Goal: Find specific page/section: Find specific page/section

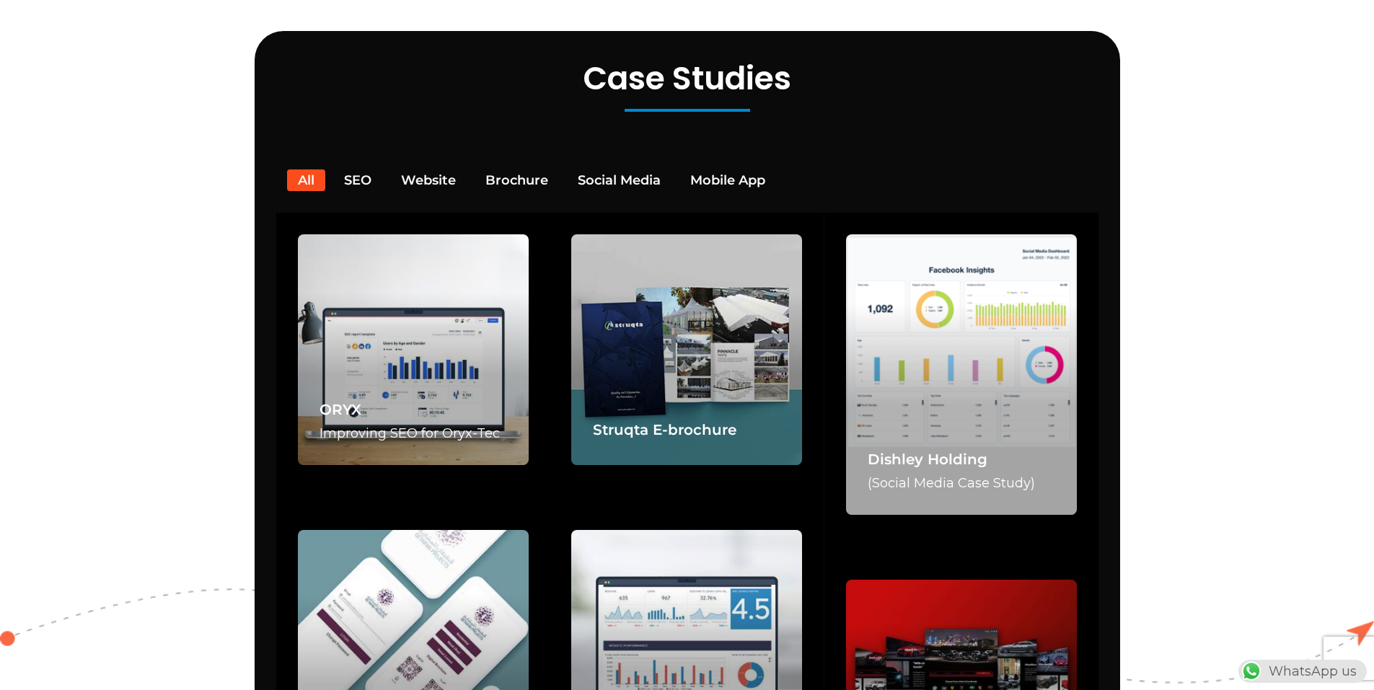
scroll to position [0, 380]
click at [611, 170] on button "Social Media" at bounding box center [619, 181] width 105 height 22
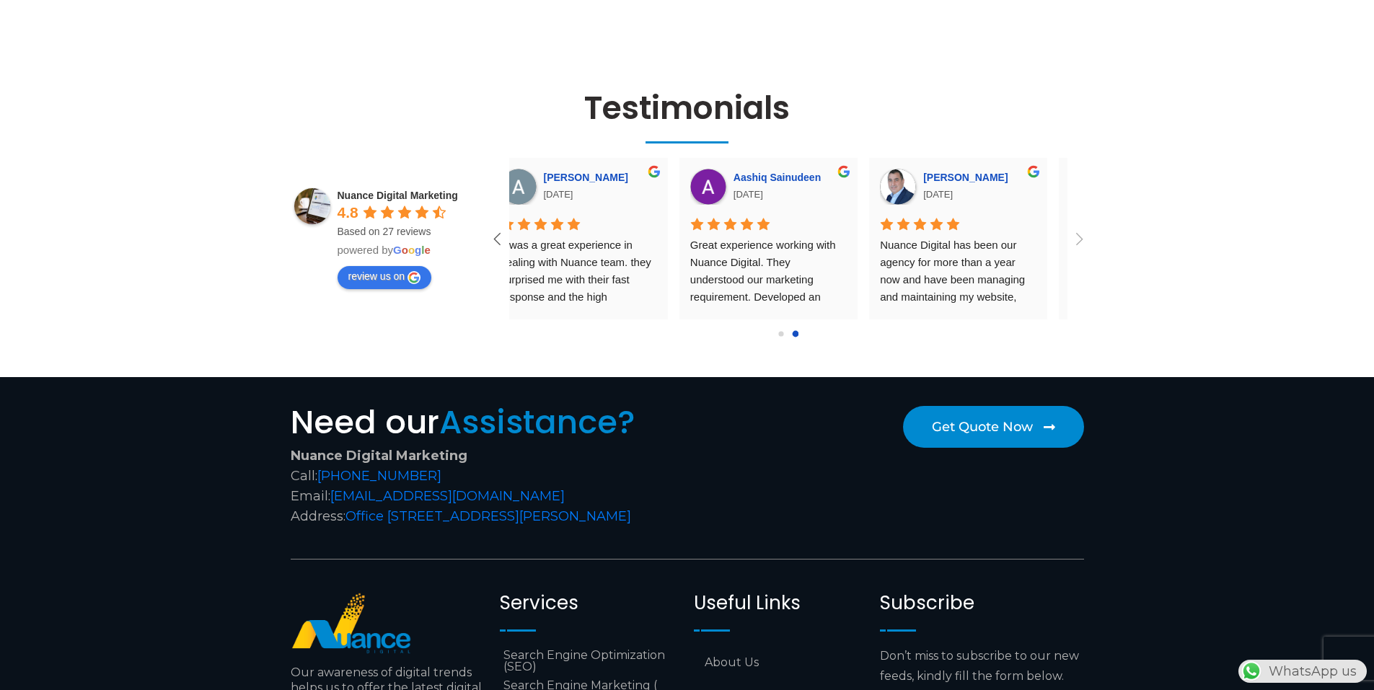
scroll to position [0, 20]
click at [496, 227] on icon at bounding box center [497, 239] width 24 height 24
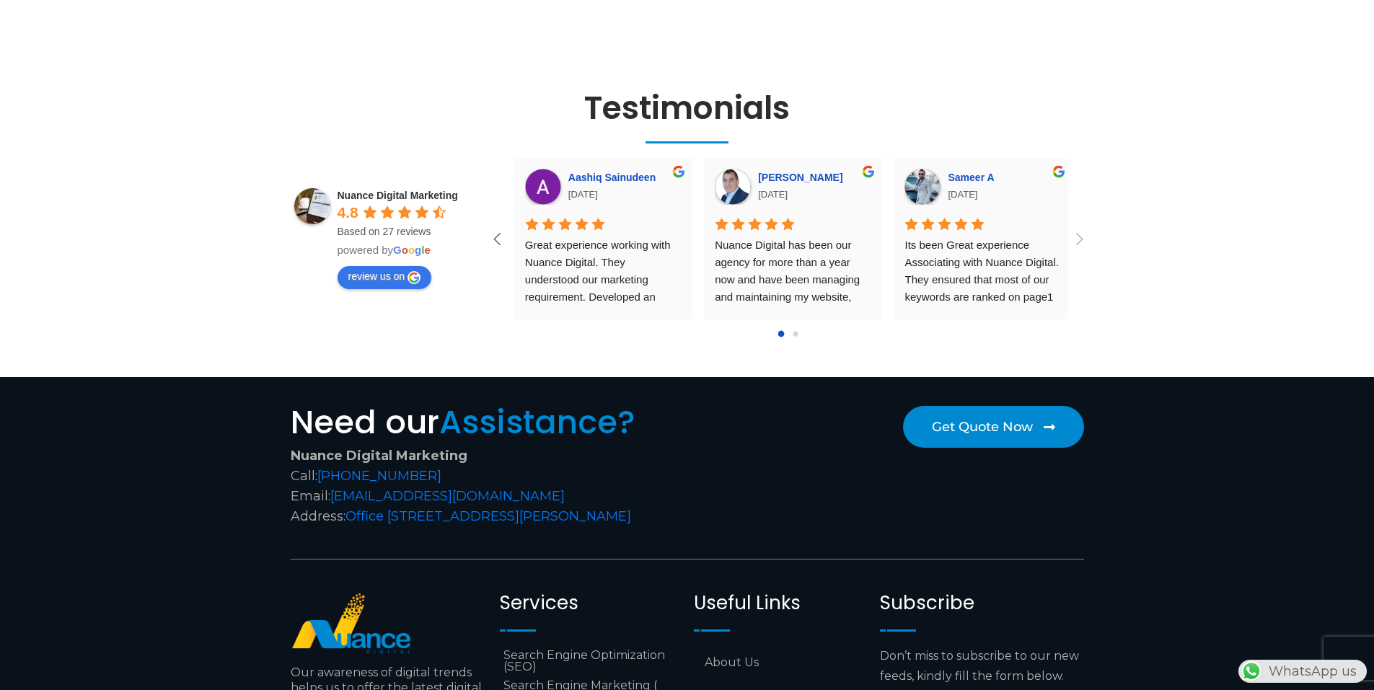
click at [496, 227] on icon at bounding box center [497, 239] width 24 height 24
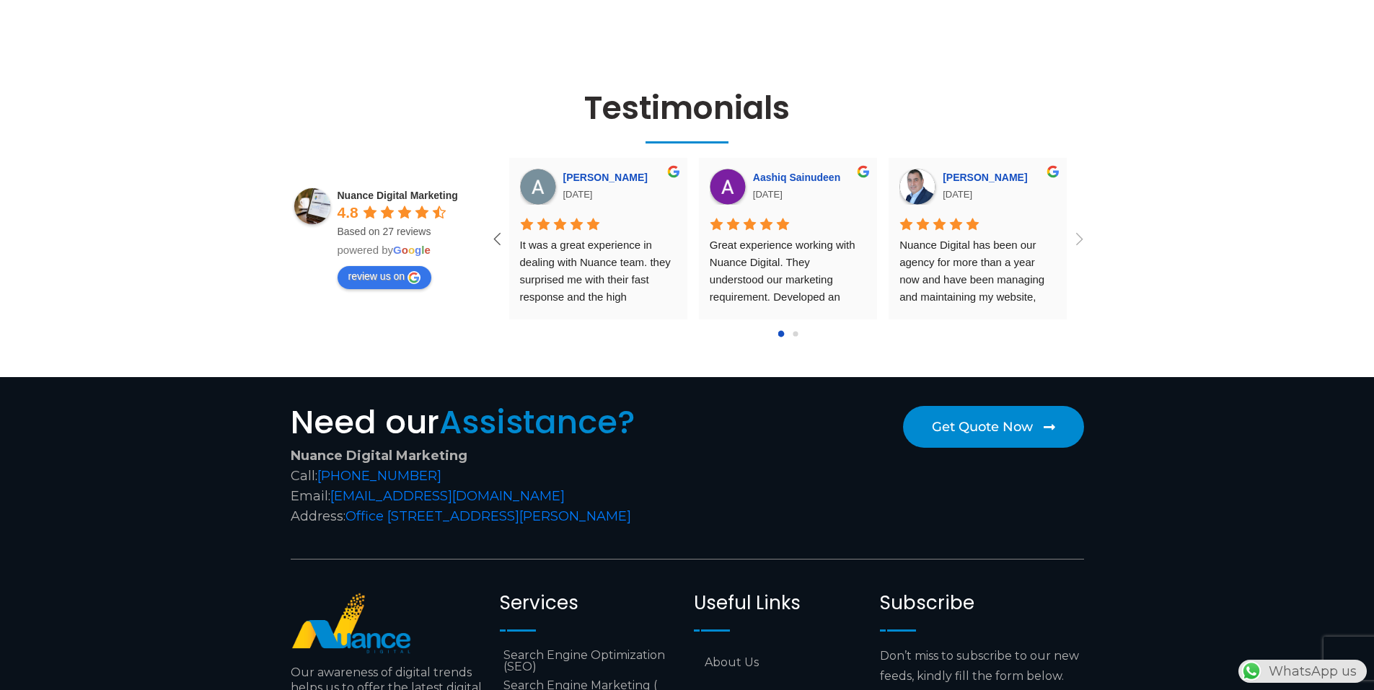
click at [496, 227] on icon at bounding box center [497, 239] width 24 height 24
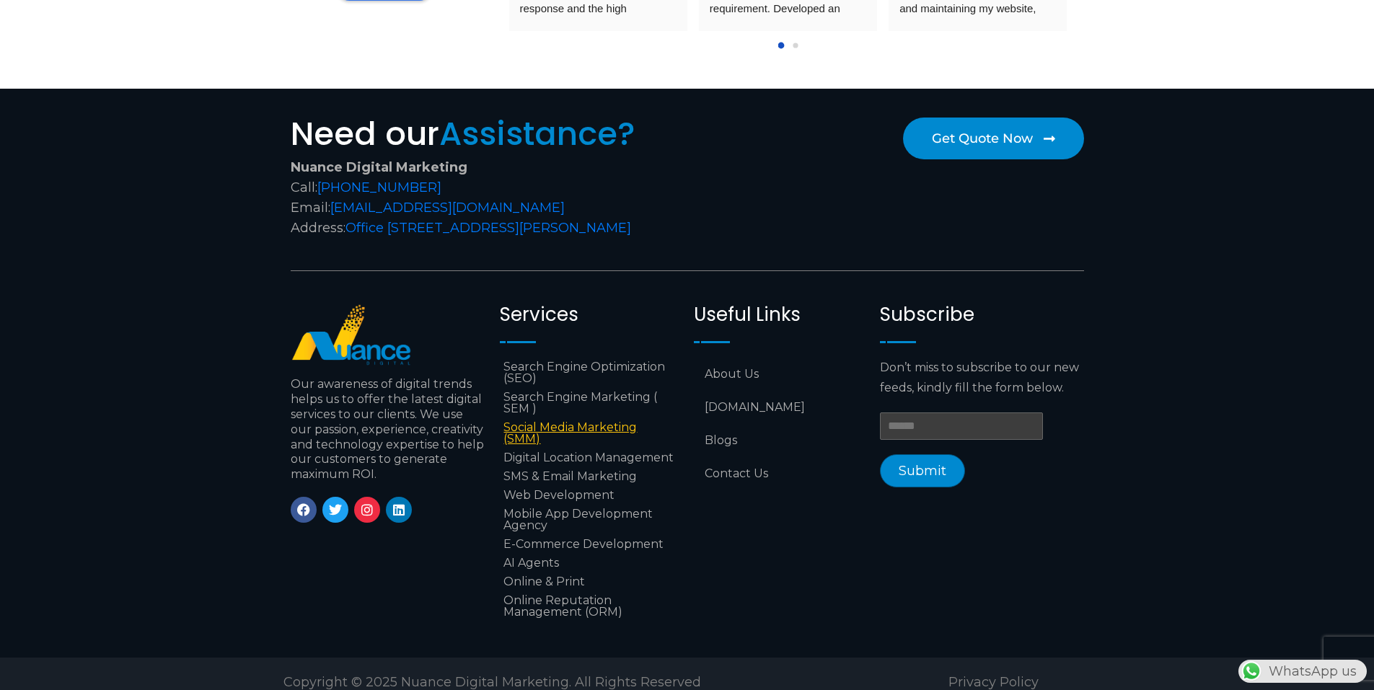
scroll to position [5366, 0]
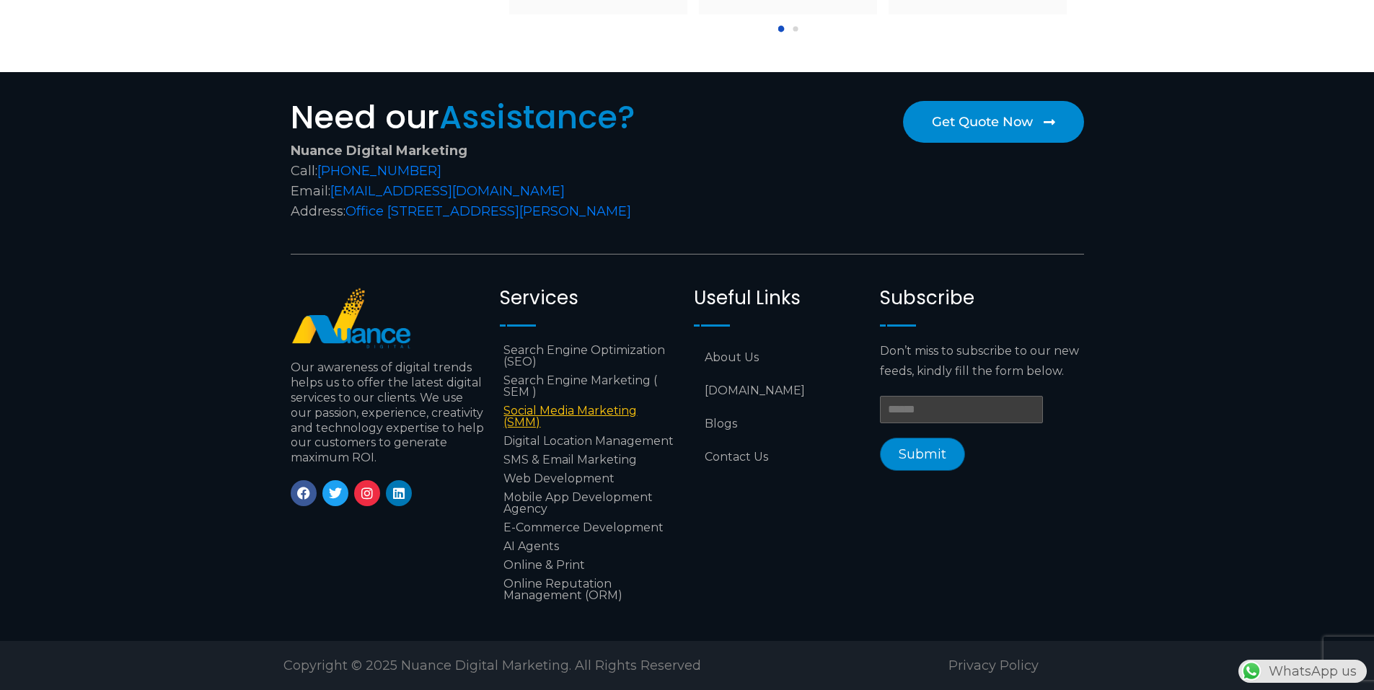
click at [564, 402] on link "Social Media Marketing (SMM)" at bounding box center [590, 417] width 180 height 30
